Goal: Information Seeking & Learning: Learn about a topic

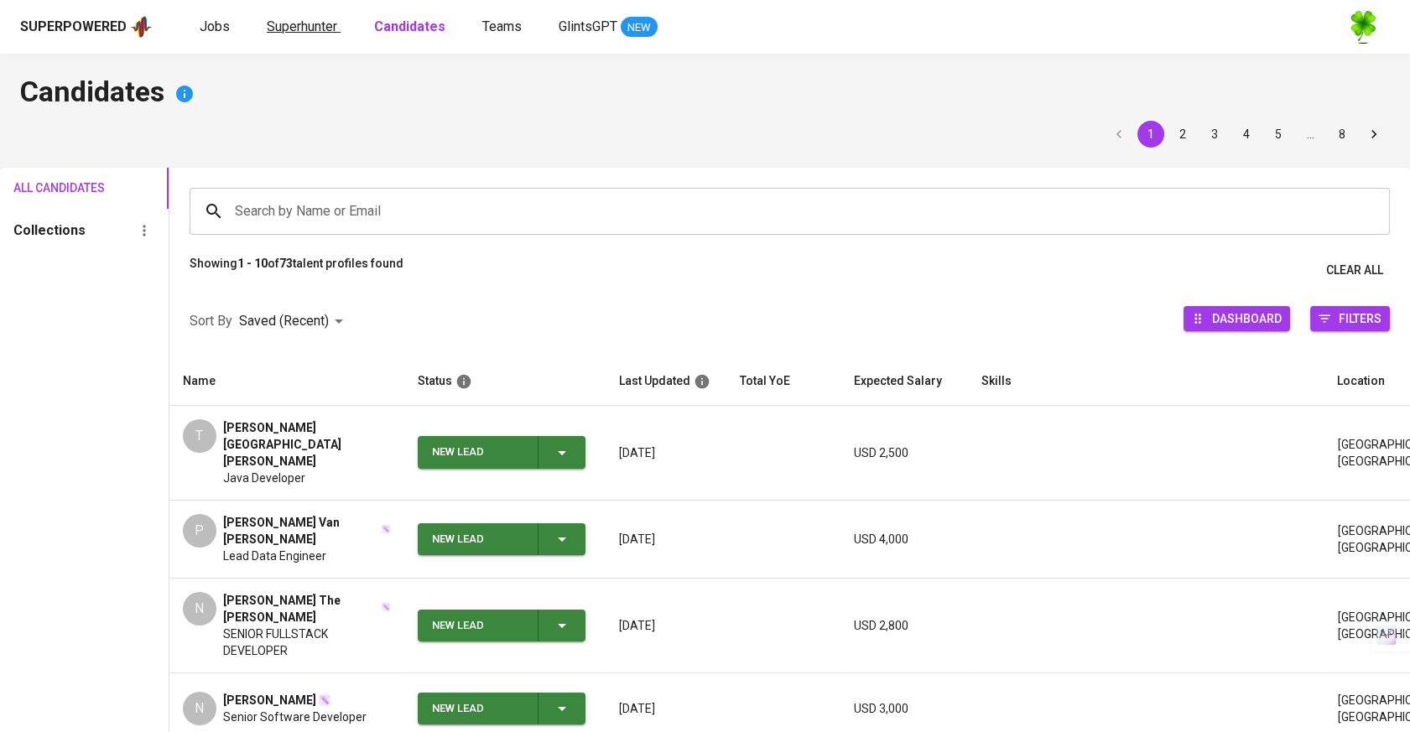
click at [280, 36] on link "Superhunter" at bounding box center [304, 27] width 74 height 21
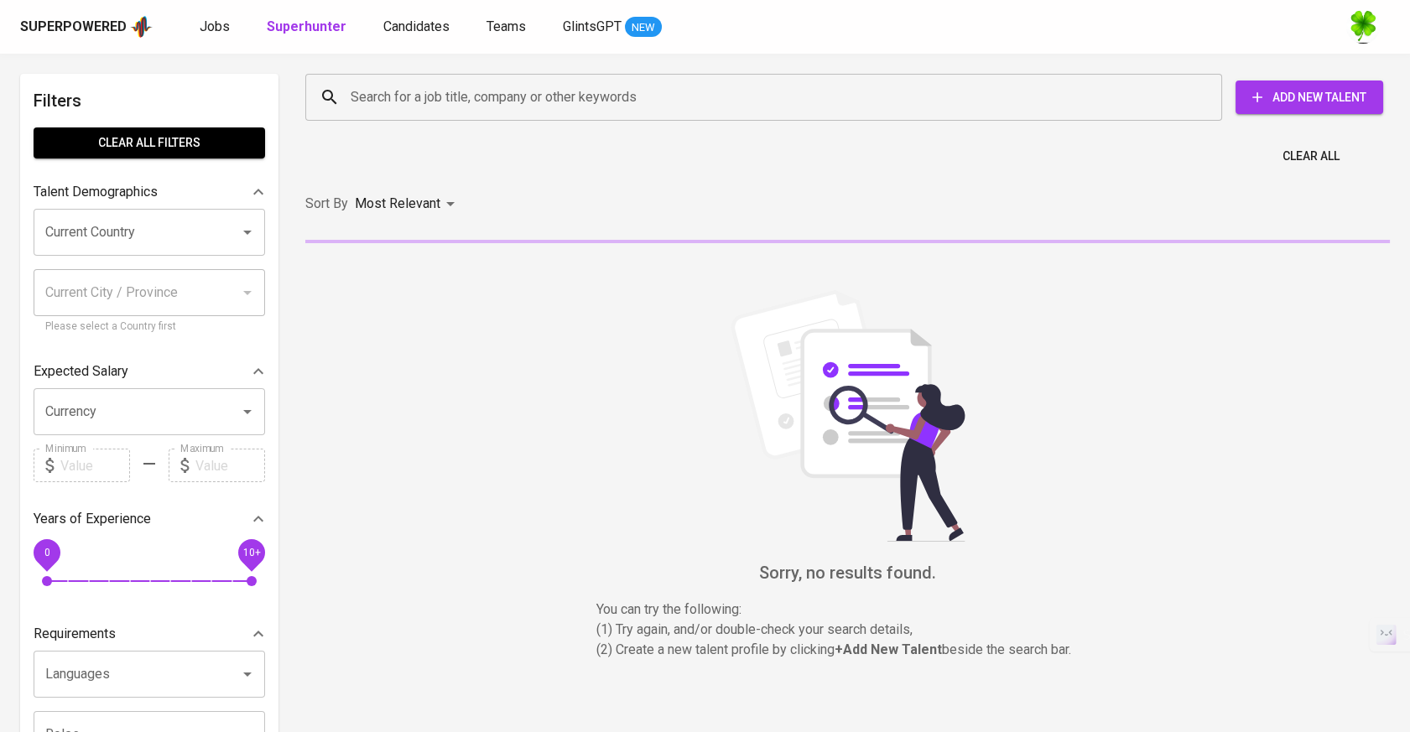
click at [436, 104] on input "Search for a job title, company or other keywords" at bounding box center [767, 97] width 843 height 32
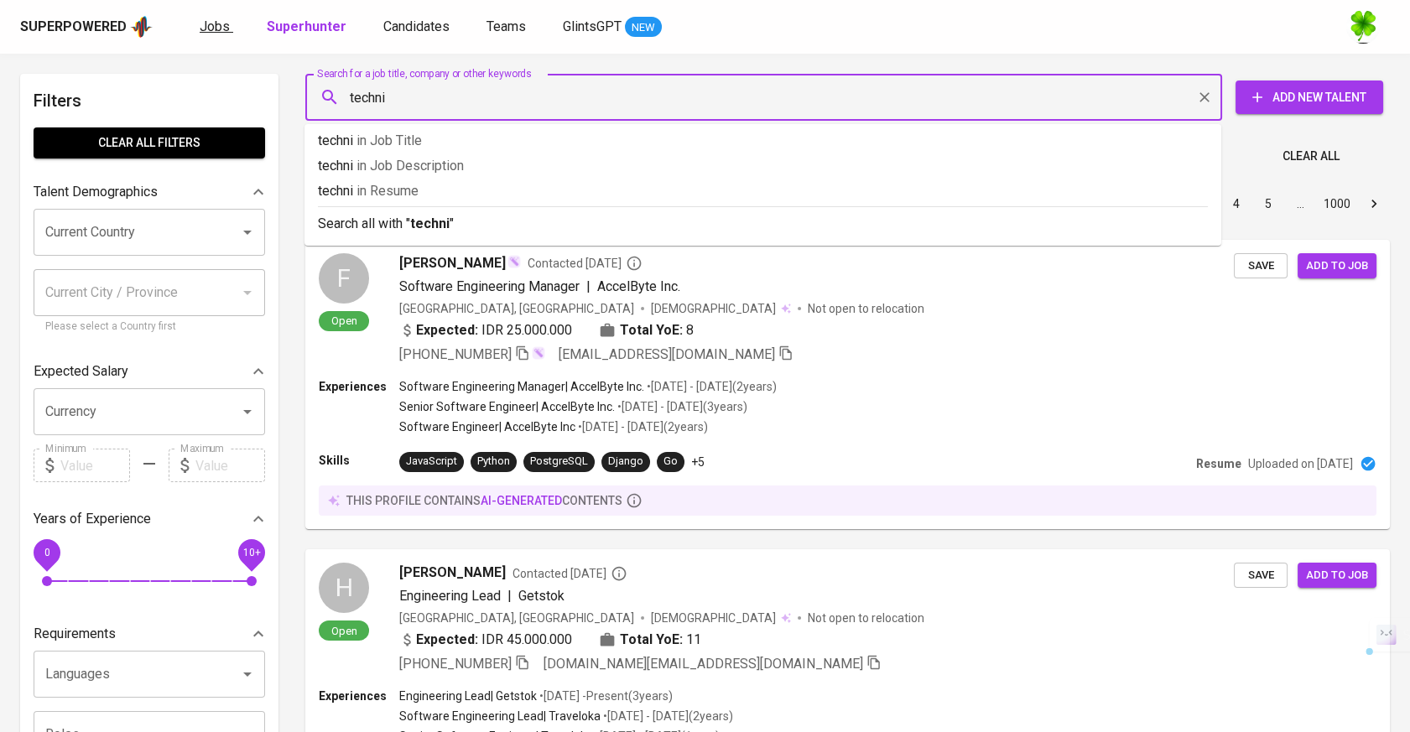
type input "techni"
click at [220, 23] on span "Jobs" at bounding box center [215, 26] width 30 height 16
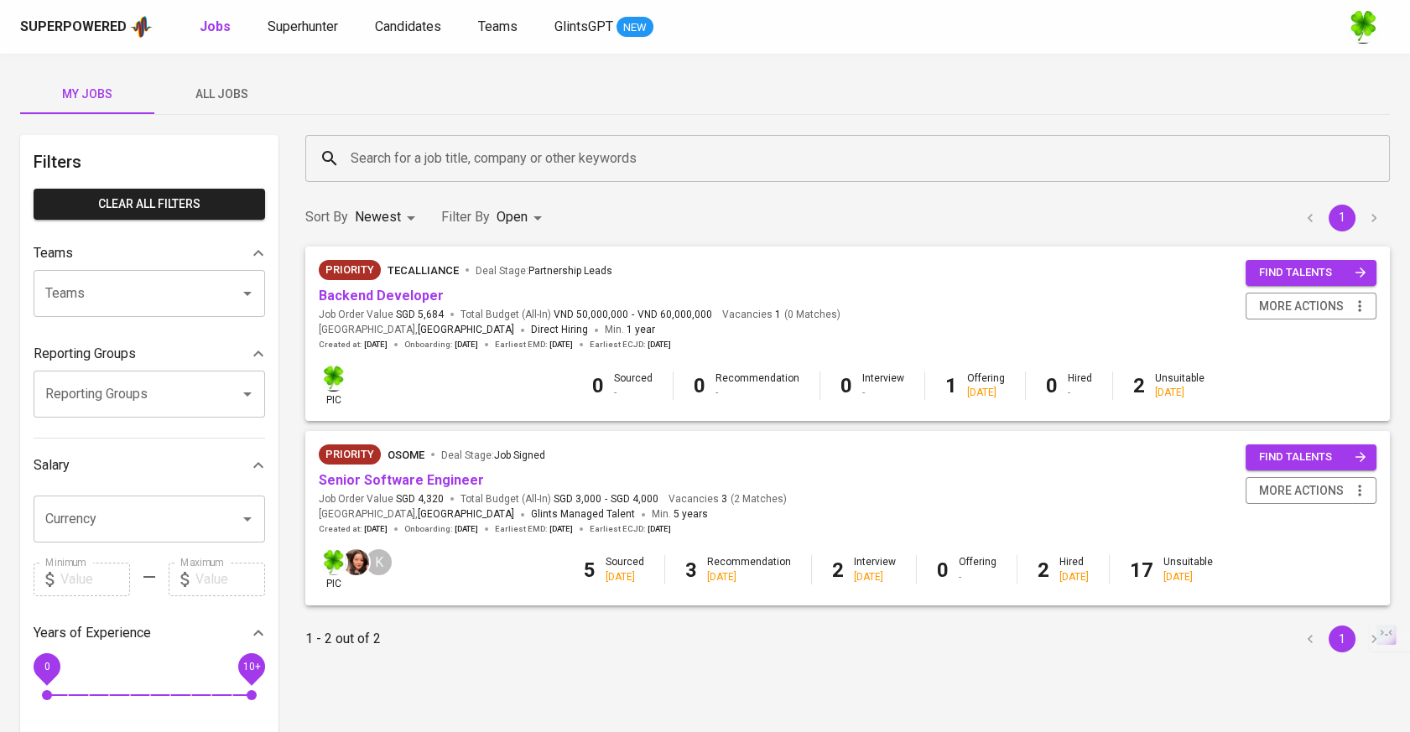
click at [259, 91] on span "All Jobs" at bounding box center [221, 94] width 114 height 21
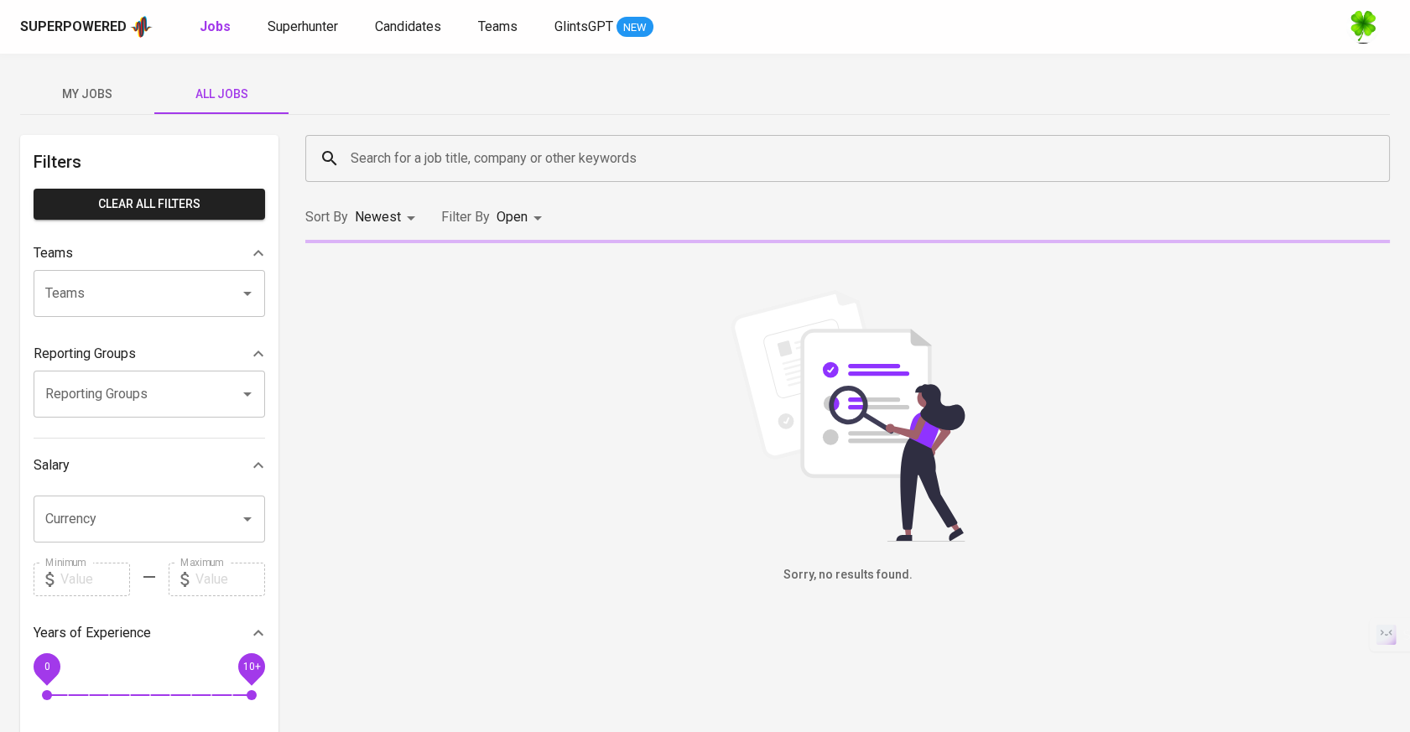
click at [403, 159] on input "Search for a job title, company or other keywords" at bounding box center [851, 159] width 1011 height 32
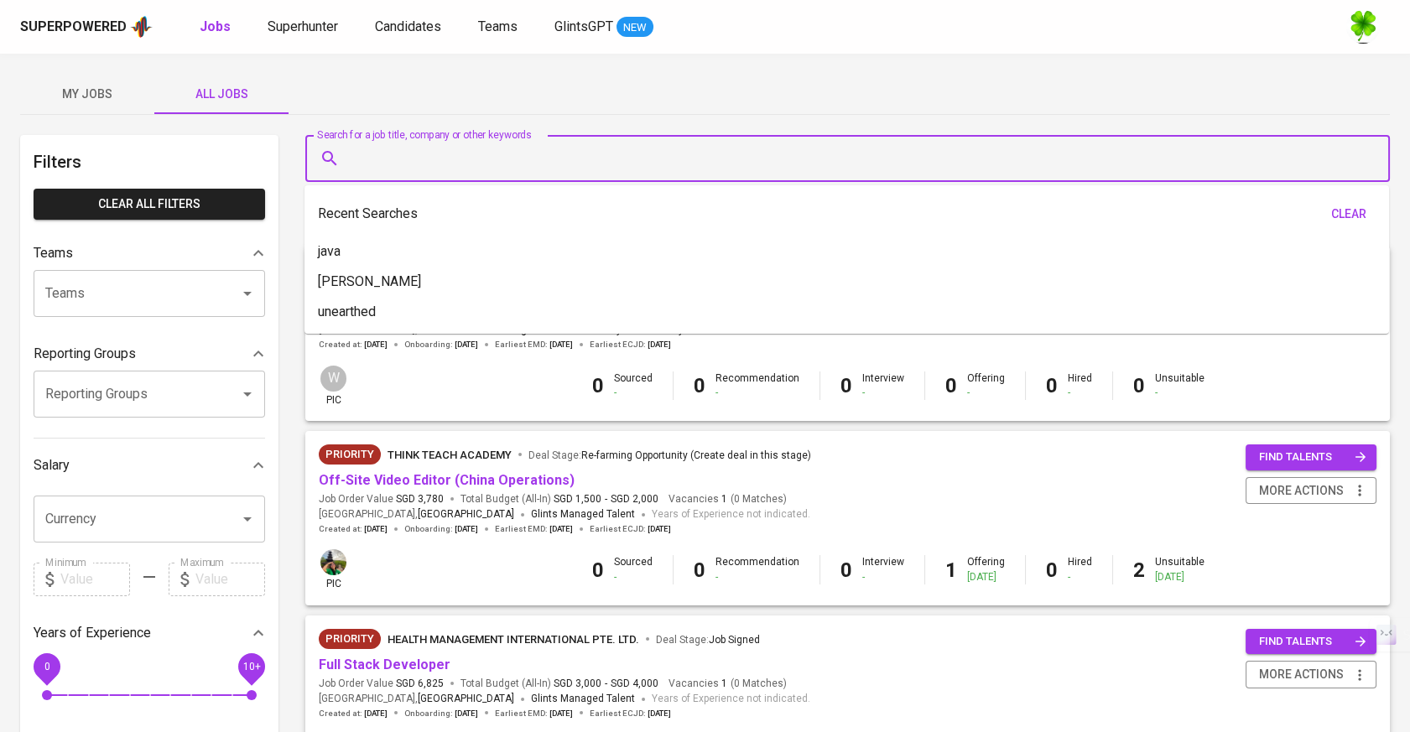
type input "e"
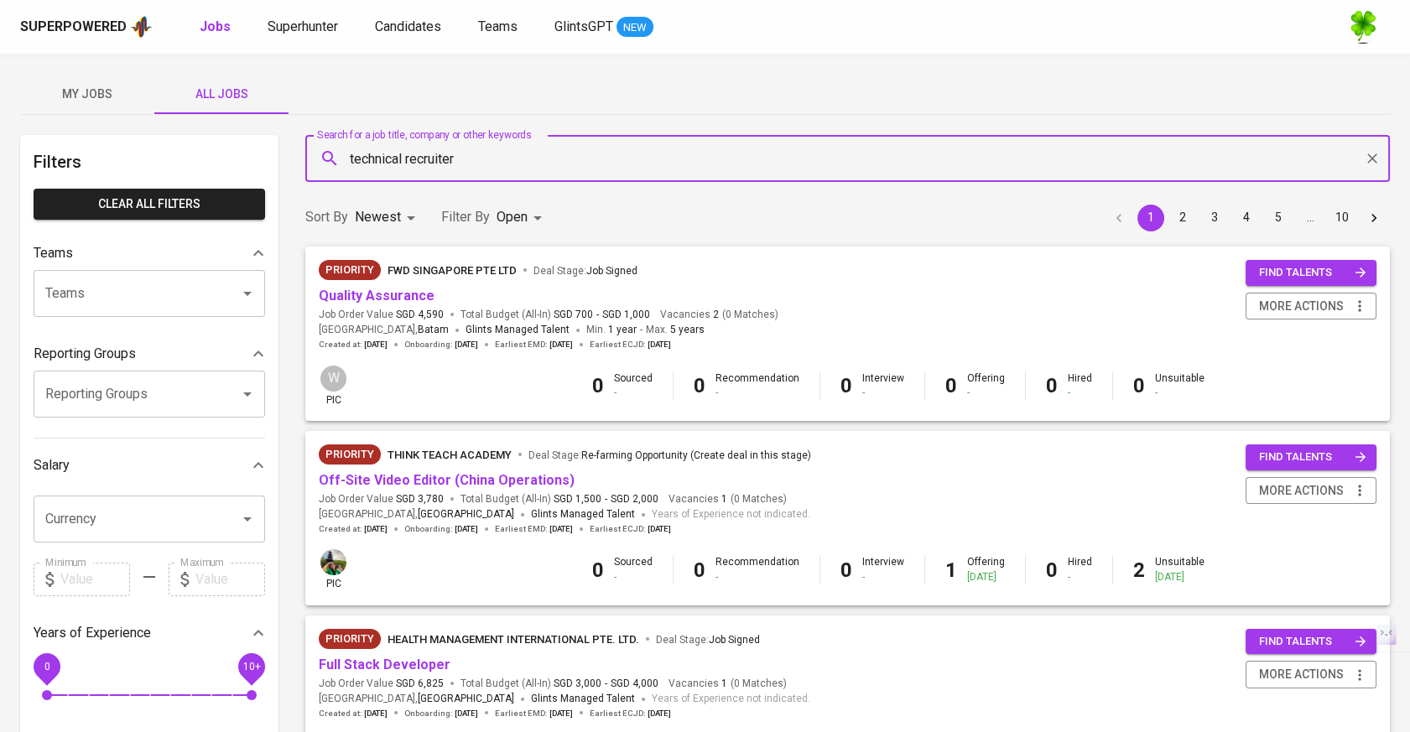
type input "technical recruiter"
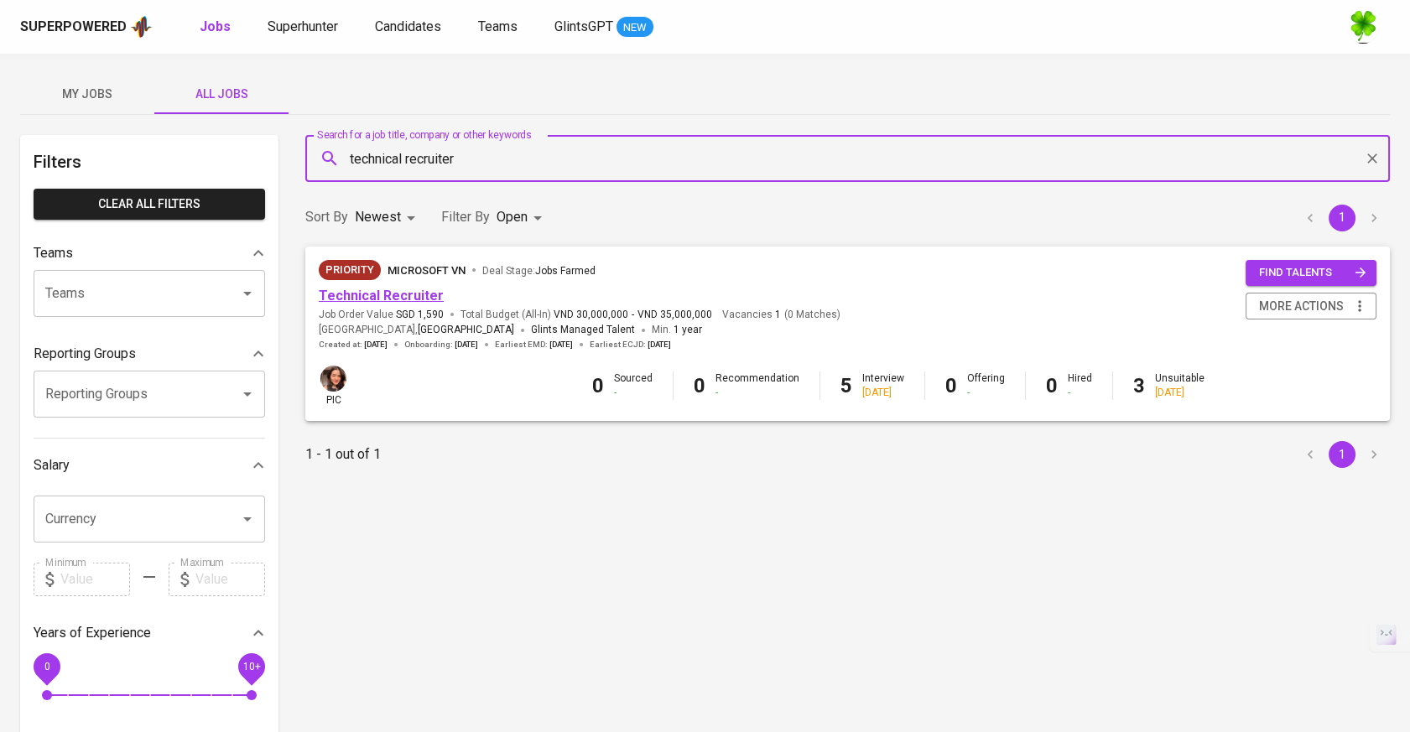
click at [384, 292] on link "Technical Recruiter" at bounding box center [381, 296] width 125 height 16
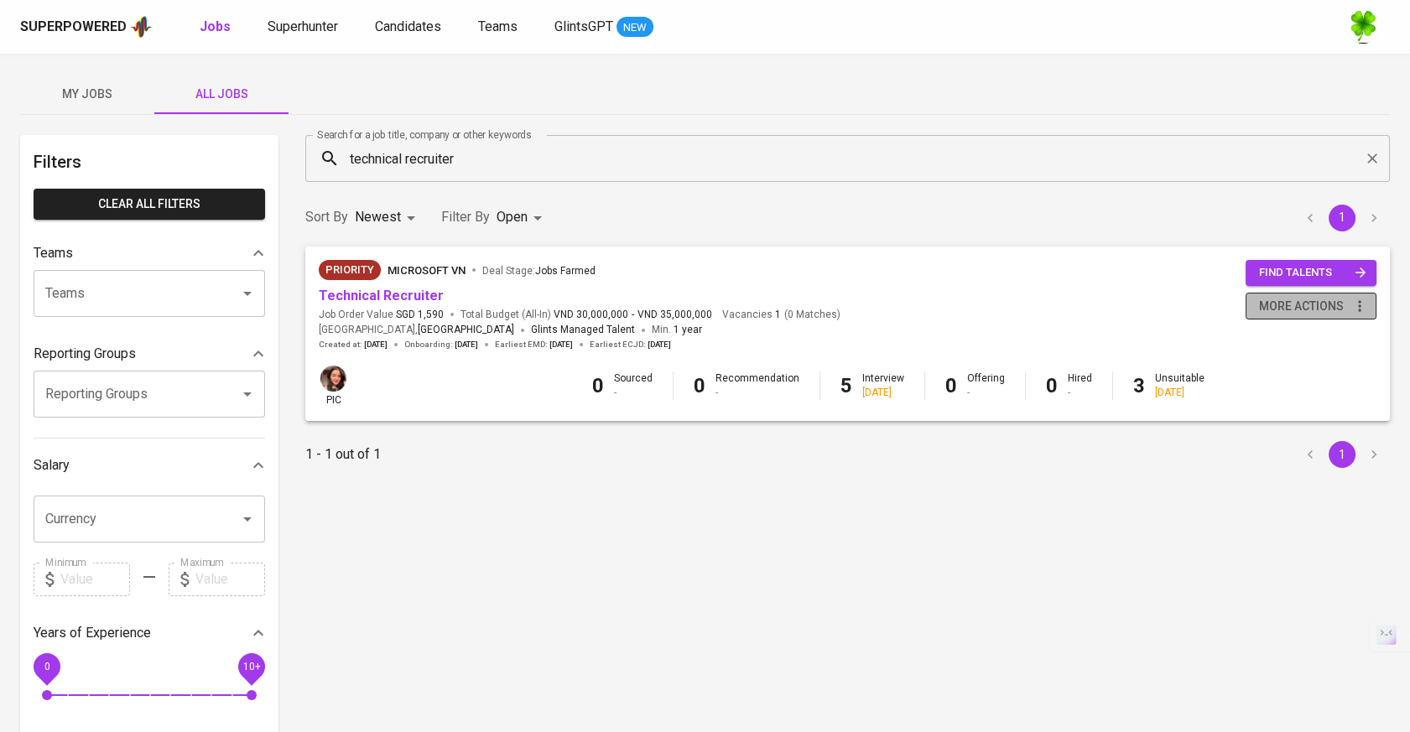
click at [1351, 304] on icon "button" at bounding box center [1359, 306] width 17 height 17
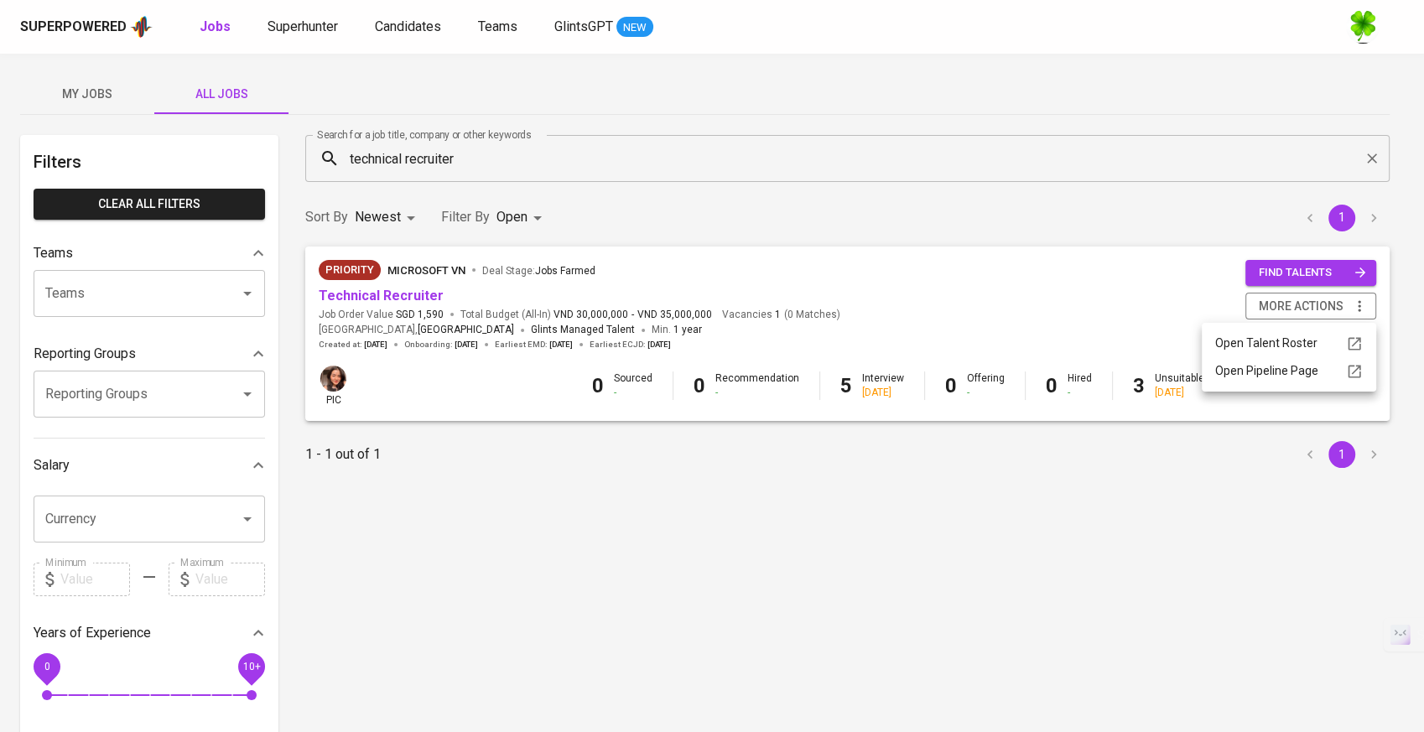
click at [1079, 607] on div at bounding box center [712, 366] width 1424 height 732
